Goal: Information Seeking & Learning: Learn about a topic

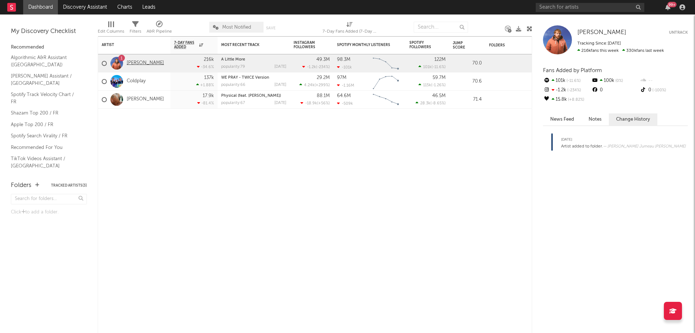
drag, startPoint x: 0, startPoint y: 0, endPoint x: 138, endPoint y: 62, distance: 151.4
click at [138, 62] on link "[PERSON_NAME]" at bounding box center [145, 63] width 37 height 6
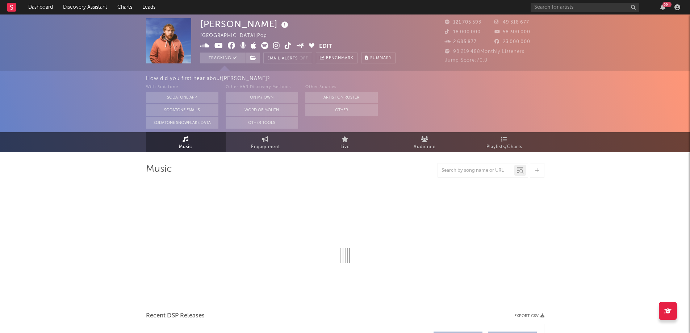
select select "6m"
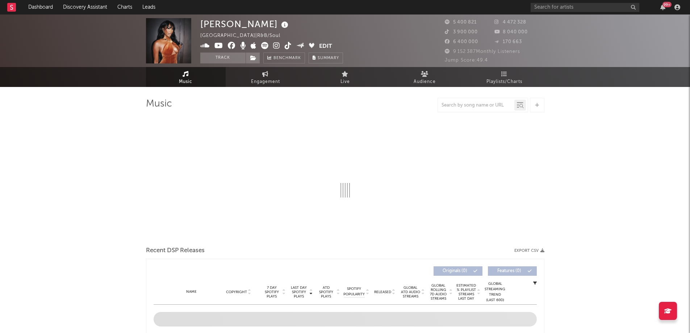
select select "6m"
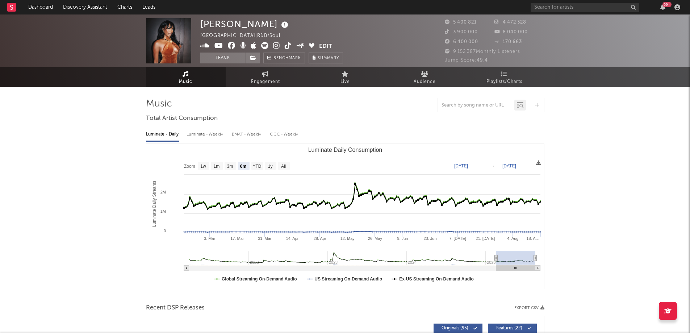
click at [468, 61] on span "Jump Score: 49.4" at bounding box center [466, 60] width 43 height 5
drag, startPoint x: 483, startPoint y: 59, endPoint x: 451, endPoint y: 60, distance: 32.6
click at [451, 60] on span "Jump Score: 49.4" at bounding box center [466, 60] width 43 height 5
click at [493, 62] on div "Jump Score: 49.4" at bounding box center [495, 60] width 100 height 9
drag, startPoint x: 486, startPoint y: 60, endPoint x: 440, endPoint y: 62, distance: 46.0
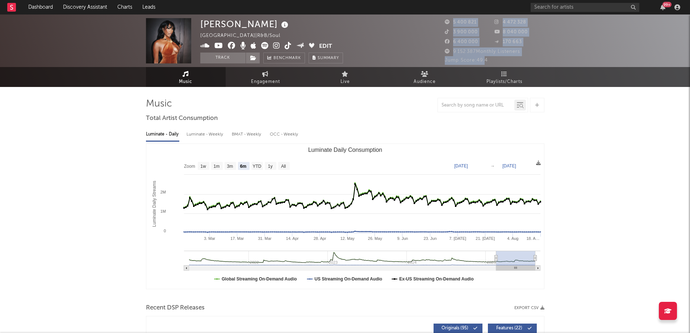
click at [440, 62] on div "[PERSON_NAME] France | R&B/Soul Edit Track Benchmark Summary 5 400 821 4 472 32…" at bounding box center [345, 40] width 690 height 53
drag, startPoint x: 440, startPoint y: 62, endPoint x: 444, endPoint y: 61, distance: 4.2
click at [444, 61] on div "[PERSON_NAME] France | R&B/Soul Edit Track Benchmark Summary 5 400 821 4 472 32…" at bounding box center [345, 40] width 690 height 53
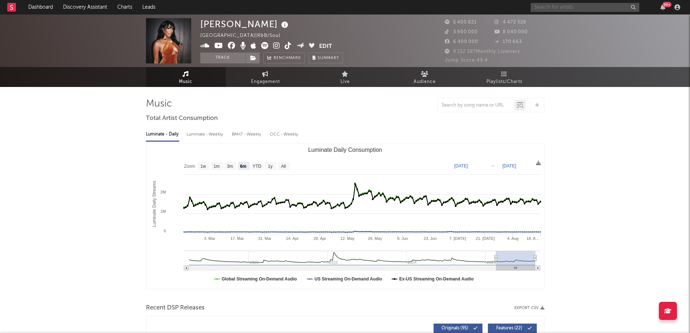
click at [588, 8] on input "text" at bounding box center [585, 7] width 109 height 9
drag, startPoint x: 564, startPoint y: 6, endPoint x: 504, endPoint y: 5, distance: 60.5
click at [504, 5] on nav "Dashboard Discovery Assistant Charts Leads ninho 99 +" at bounding box center [345, 7] width 690 height 14
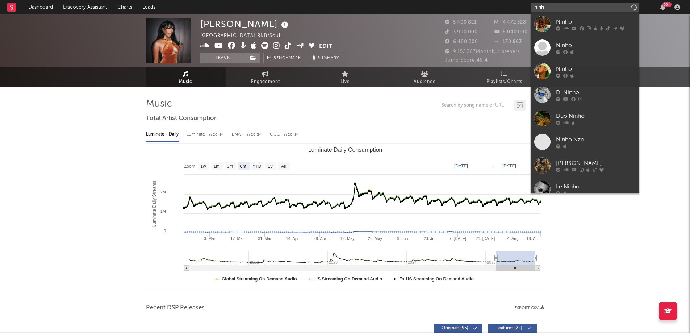
type input "ninho"
click at [540, 22] on div at bounding box center [542, 24] width 16 height 16
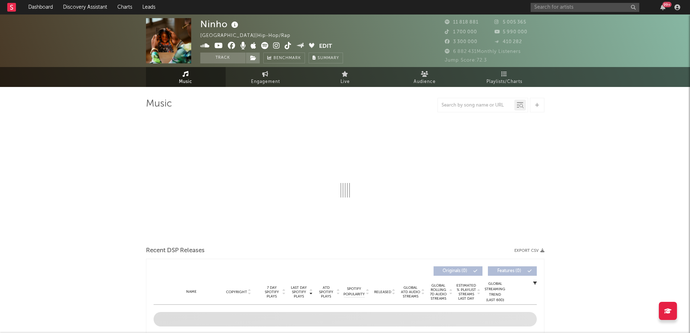
select select "6m"
